Goal: Transaction & Acquisition: Purchase product/service

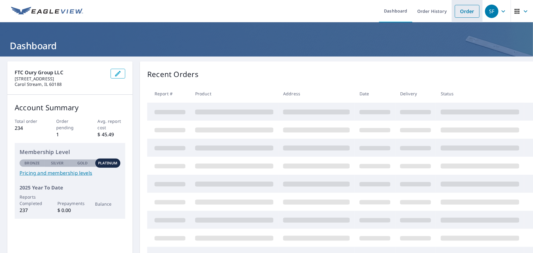
click at [465, 8] on link "Order" at bounding box center [467, 11] width 25 height 13
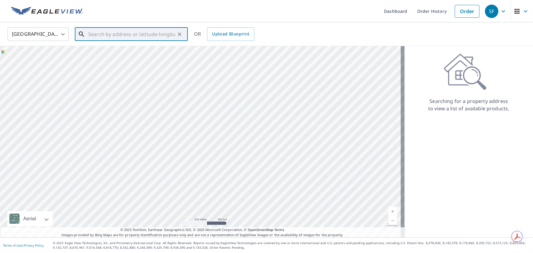
click at [98, 31] on input "text" at bounding box center [131, 34] width 87 height 17
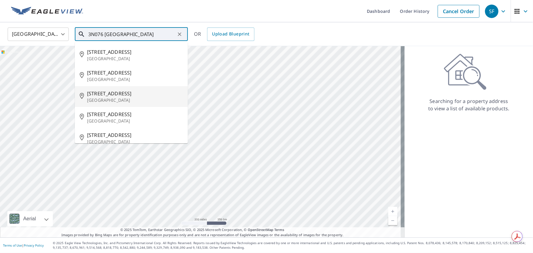
click at [107, 98] on p "[GEOGRAPHIC_DATA]" at bounding box center [135, 100] width 96 height 6
type input "[STREET_ADDRESS]"
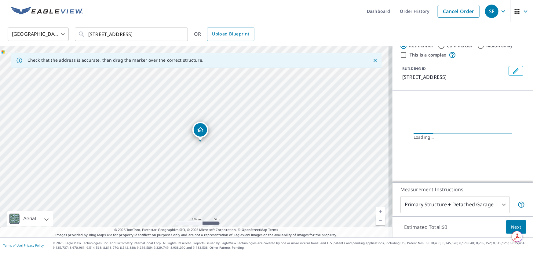
scroll to position [24, 0]
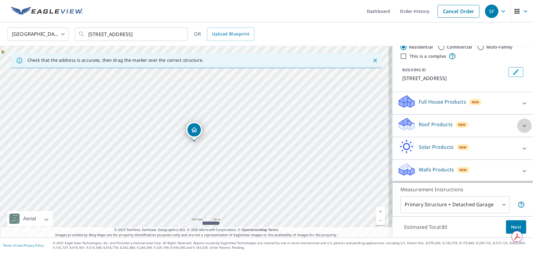
click at [521, 124] on icon at bounding box center [524, 125] width 7 height 7
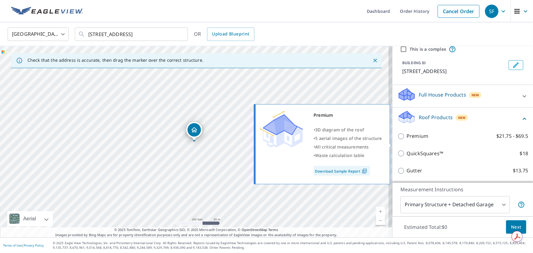
click at [399, 140] on input "Premium $21.75 - $69.5" at bounding box center [402, 136] width 9 height 7
checkbox input "true"
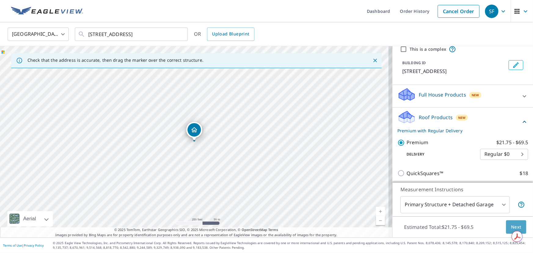
click at [511, 227] on span "Next" at bounding box center [516, 227] width 10 height 8
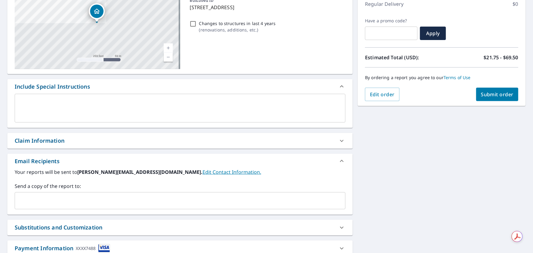
scroll to position [111, 0]
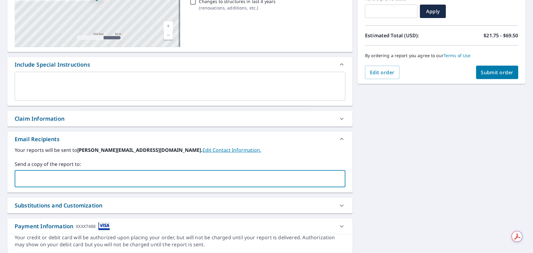
click at [40, 178] on input "text" at bounding box center [175, 179] width 316 height 12
type input "[PERSON_NAME][EMAIL_ADDRESS][DOMAIN_NAME]"
click at [477, 73] on button "Submit order" at bounding box center [498, 72] width 42 height 13
checkbox input "true"
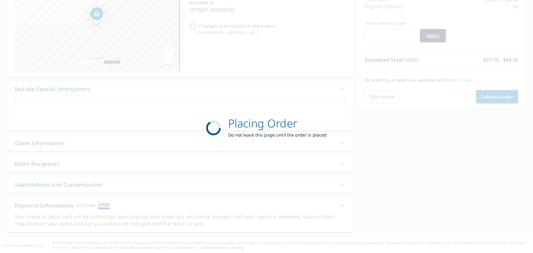
scroll to position [86, 0]
